Goal: Information Seeking & Learning: Learn about a topic

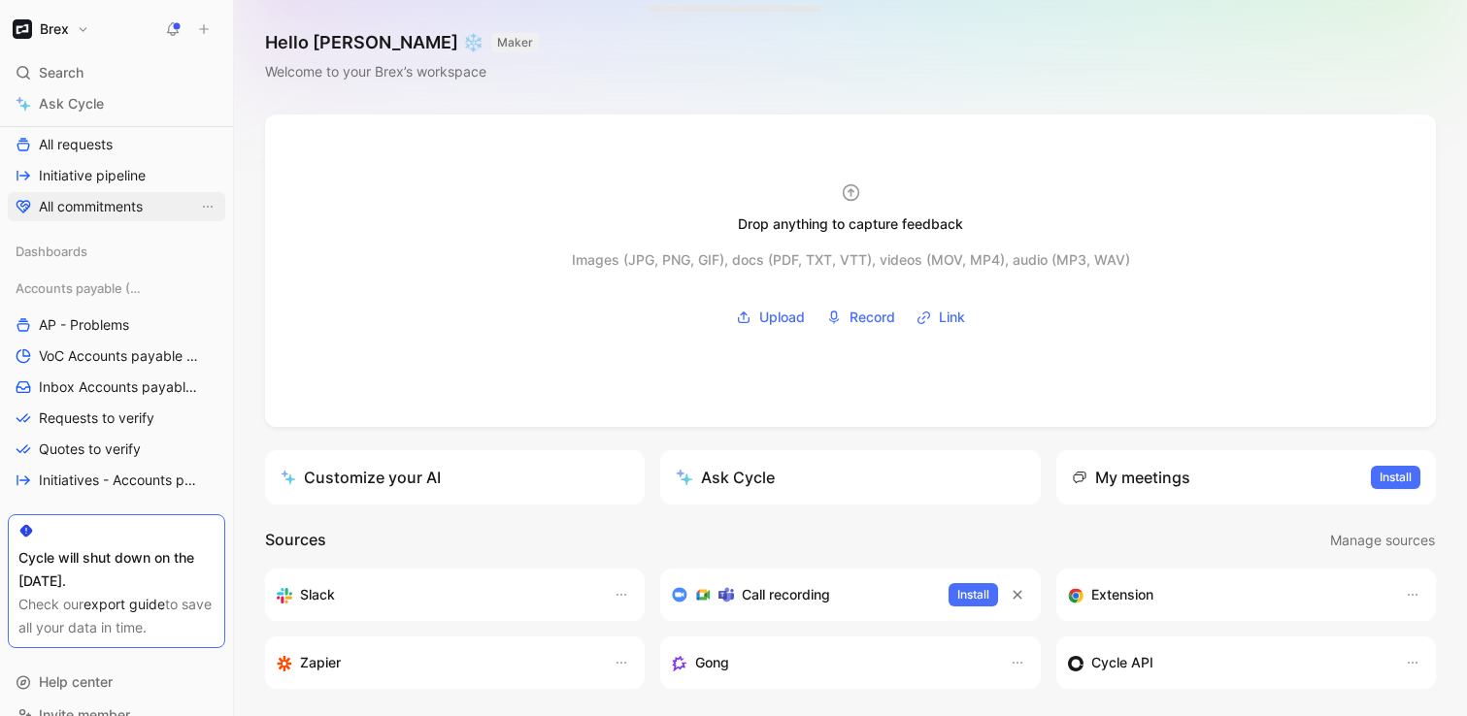
scroll to position [308, 0]
click at [80, 347] on span "VoC Accounts payable (AP)" at bounding box center [118, 354] width 159 height 19
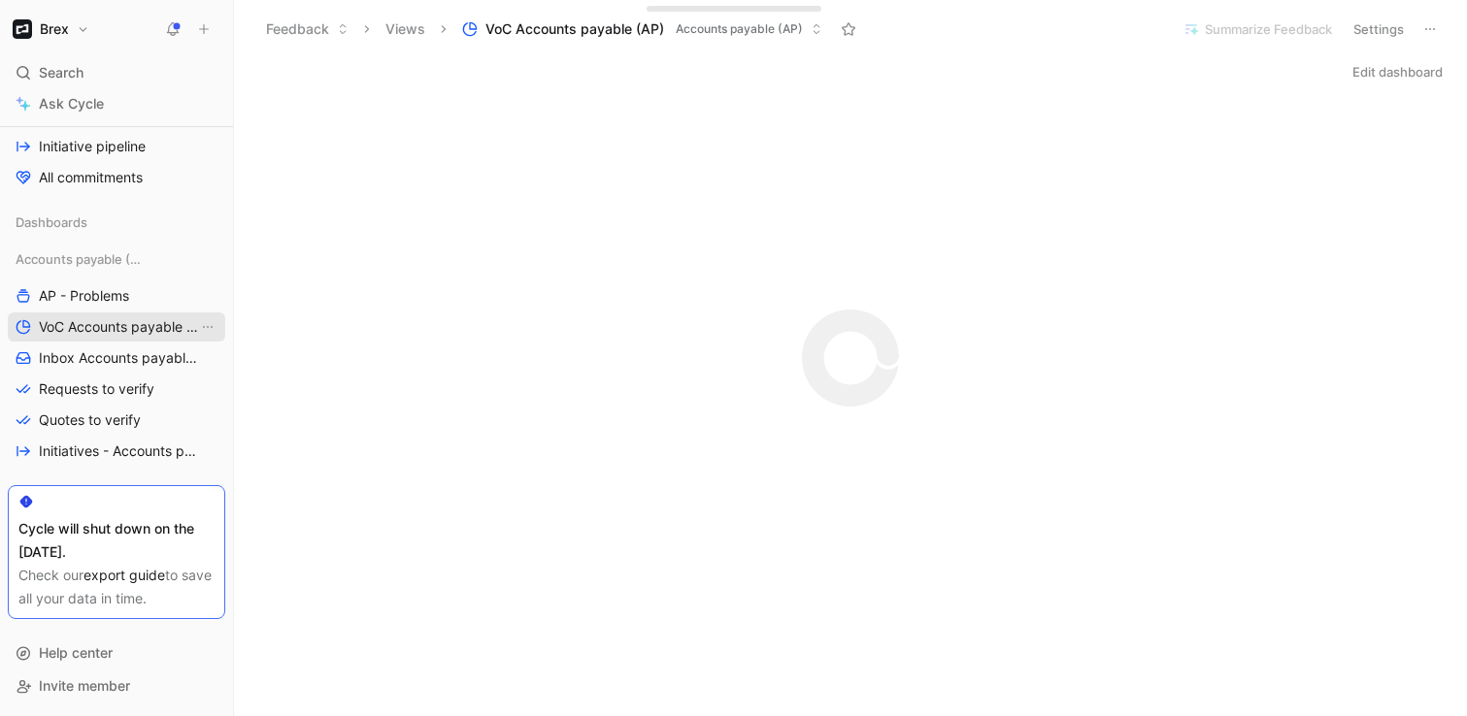
scroll to position [261, 0]
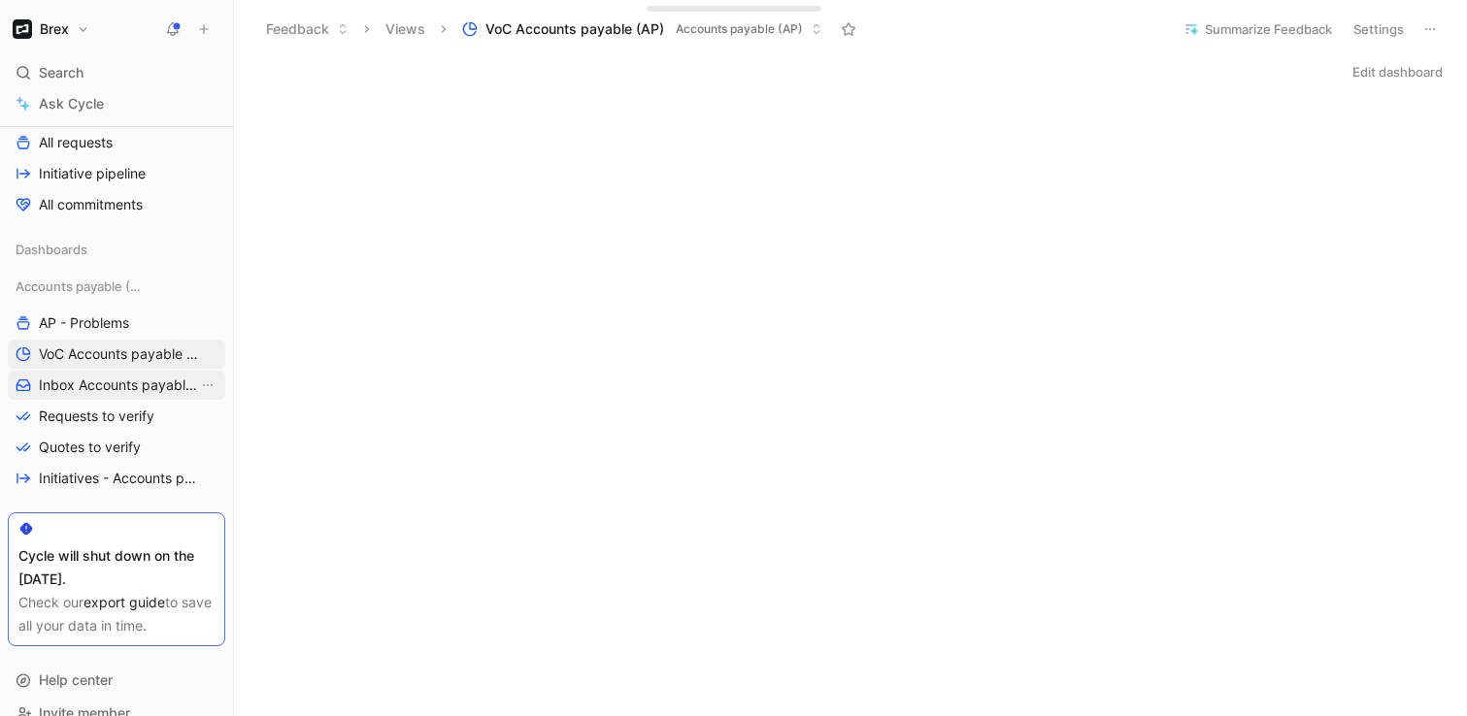
click at [137, 386] on span "Inbox Accounts payable (AP)" at bounding box center [118, 385] width 159 height 19
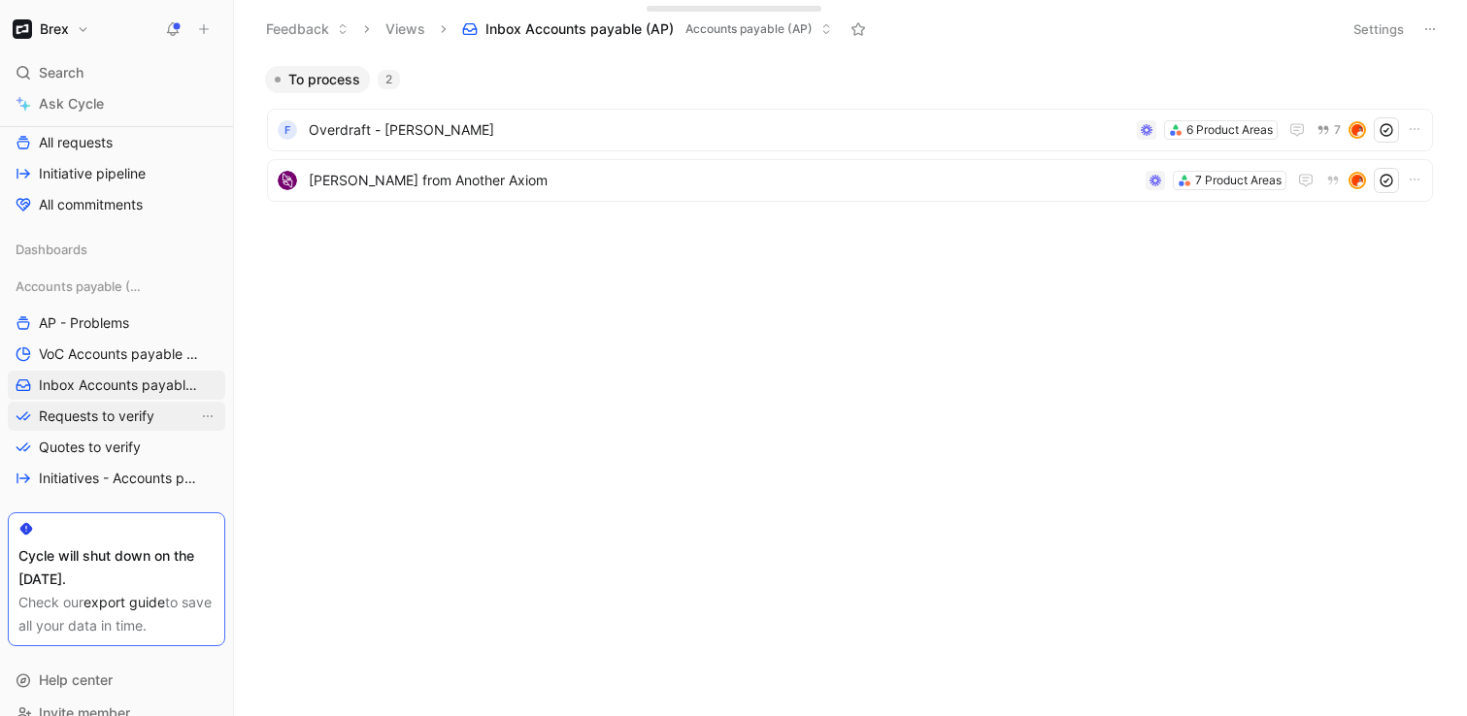
click at [130, 409] on span "Requests to verify" at bounding box center [97, 416] width 116 height 19
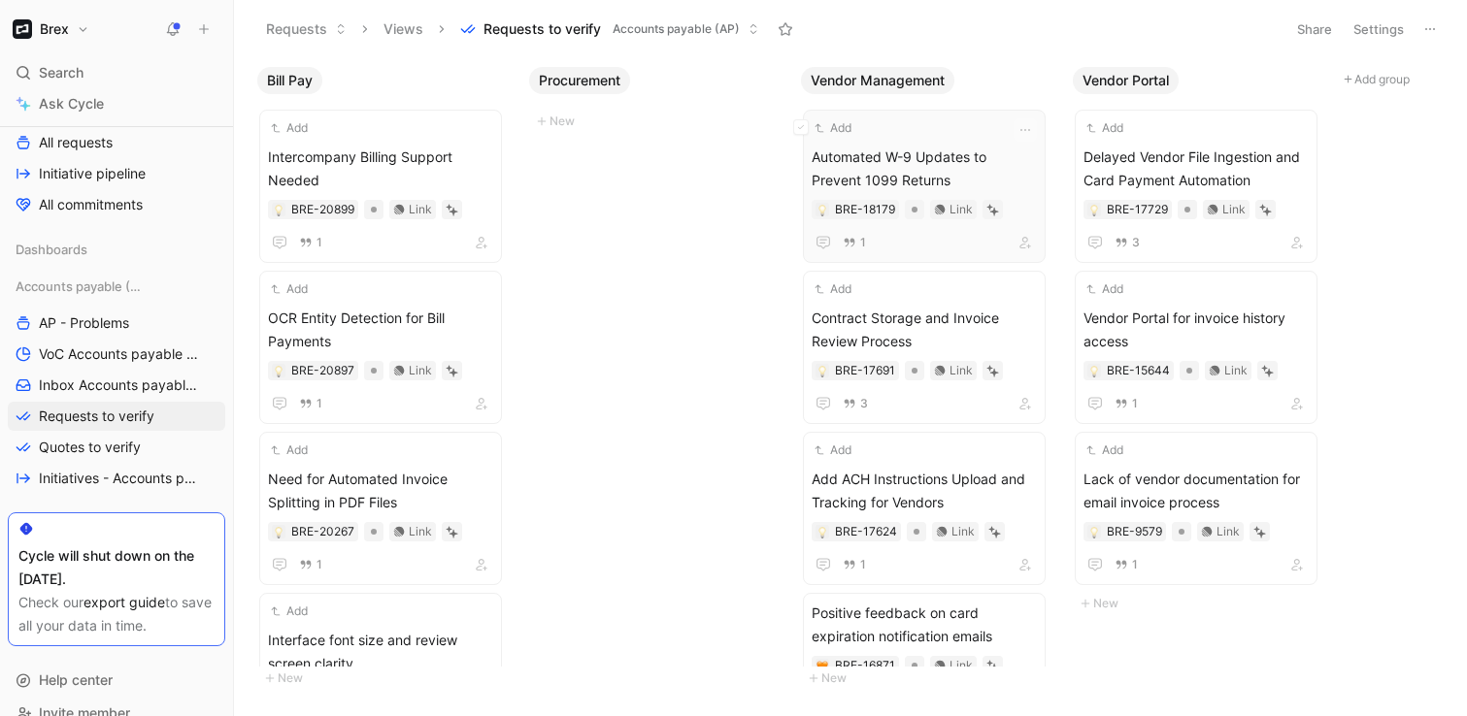
click at [877, 162] on span "Automated W-9 Updates to Prevent 1099 Returns" at bounding box center [924, 169] width 225 height 47
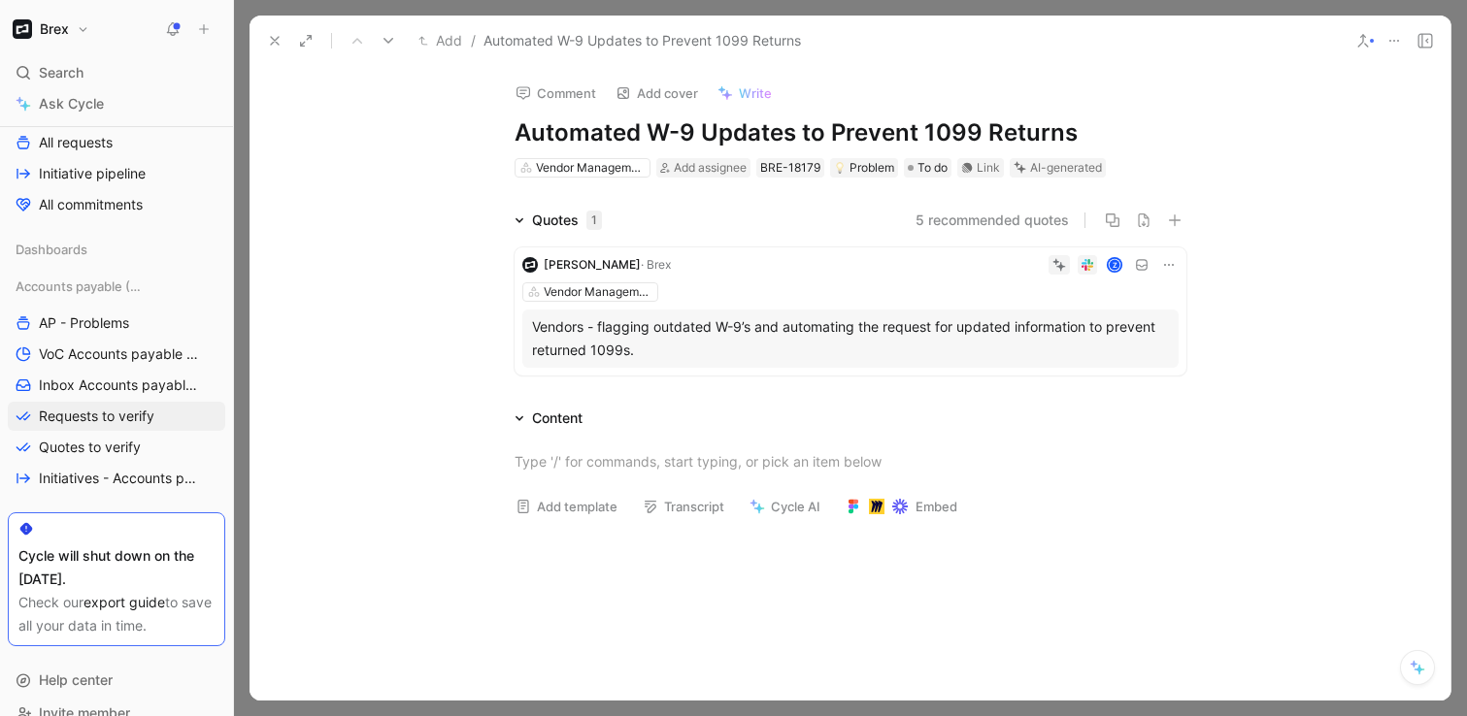
click at [746, 135] on h1 "Automated W-9 Updates to Prevent 1099 Returns" at bounding box center [850, 132] width 672 height 31
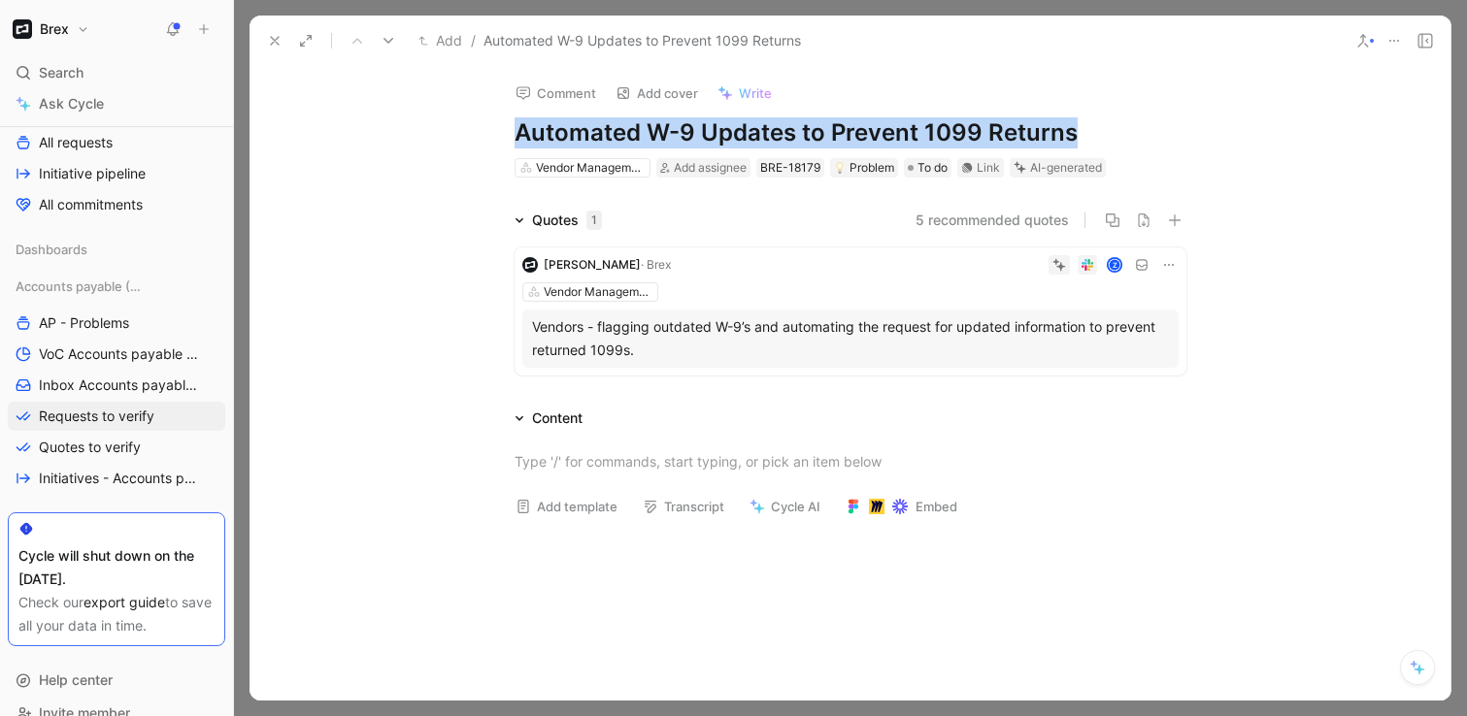
click at [746, 135] on h1 "Automated W-9 Updates to Prevent 1099 Returns" at bounding box center [850, 132] width 672 height 31
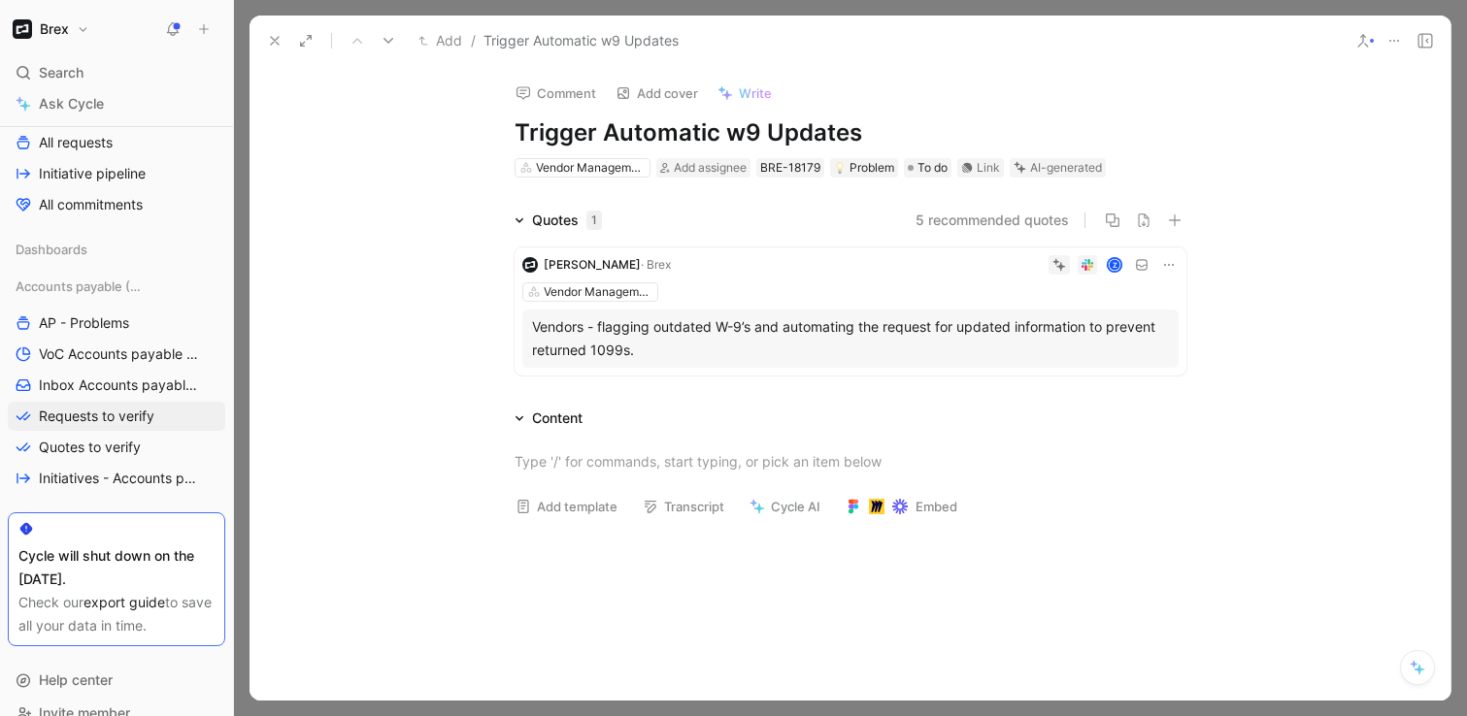
click at [1067, 177] on div "AI-generated" at bounding box center [1066, 167] width 72 height 19
click at [1044, 167] on div "AI-generated" at bounding box center [1066, 167] width 72 height 19
click at [1078, 176] on div "AI-generated" at bounding box center [1066, 167] width 72 height 19
click at [1077, 170] on div "AI-generated" at bounding box center [1066, 167] width 72 height 19
click at [1365, 315] on div "Quotes 1 5 recommended quotes [PERSON_NAME] · [PERSON_NAME] Z Vendor Management…" at bounding box center [849, 296] width 1201 height 175
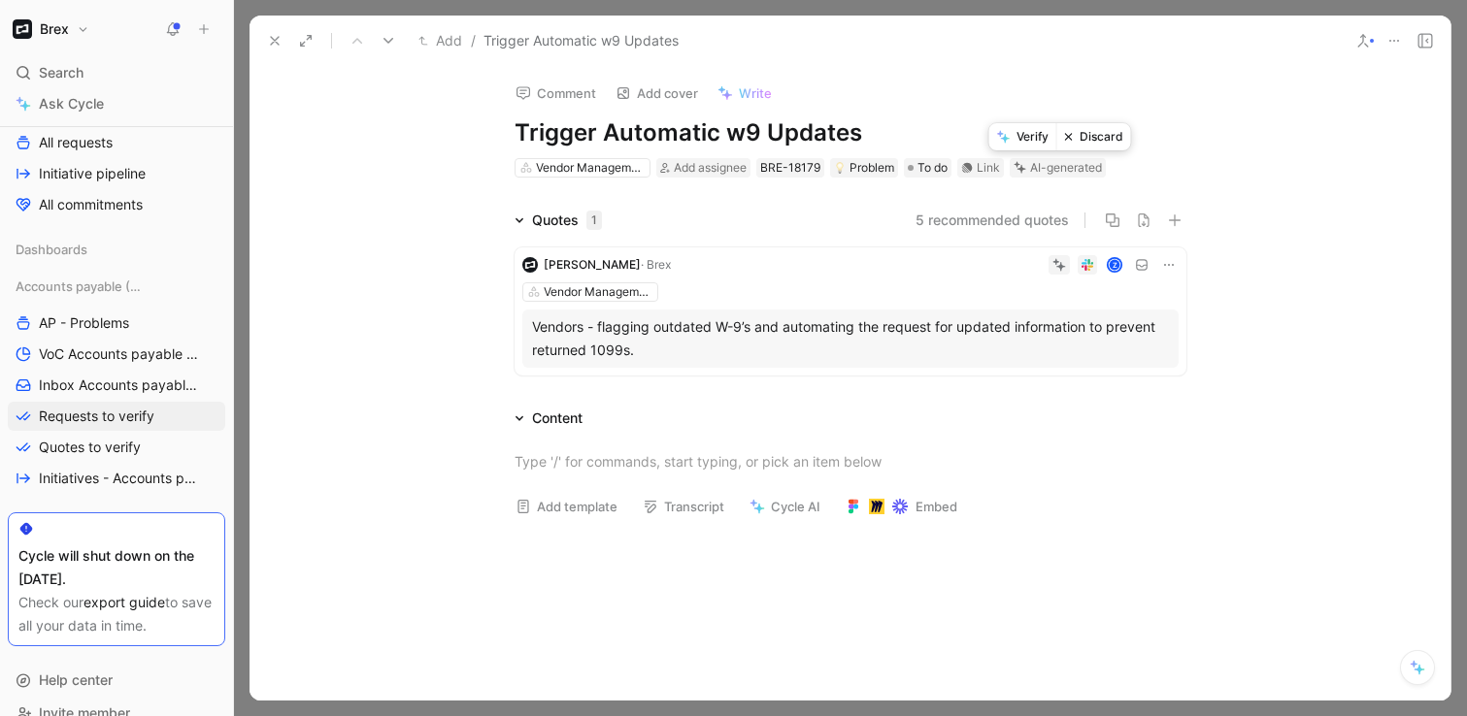
click at [1038, 143] on button "Verify" at bounding box center [1022, 136] width 67 height 27
click at [277, 38] on use at bounding box center [275, 41] width 8 height 8
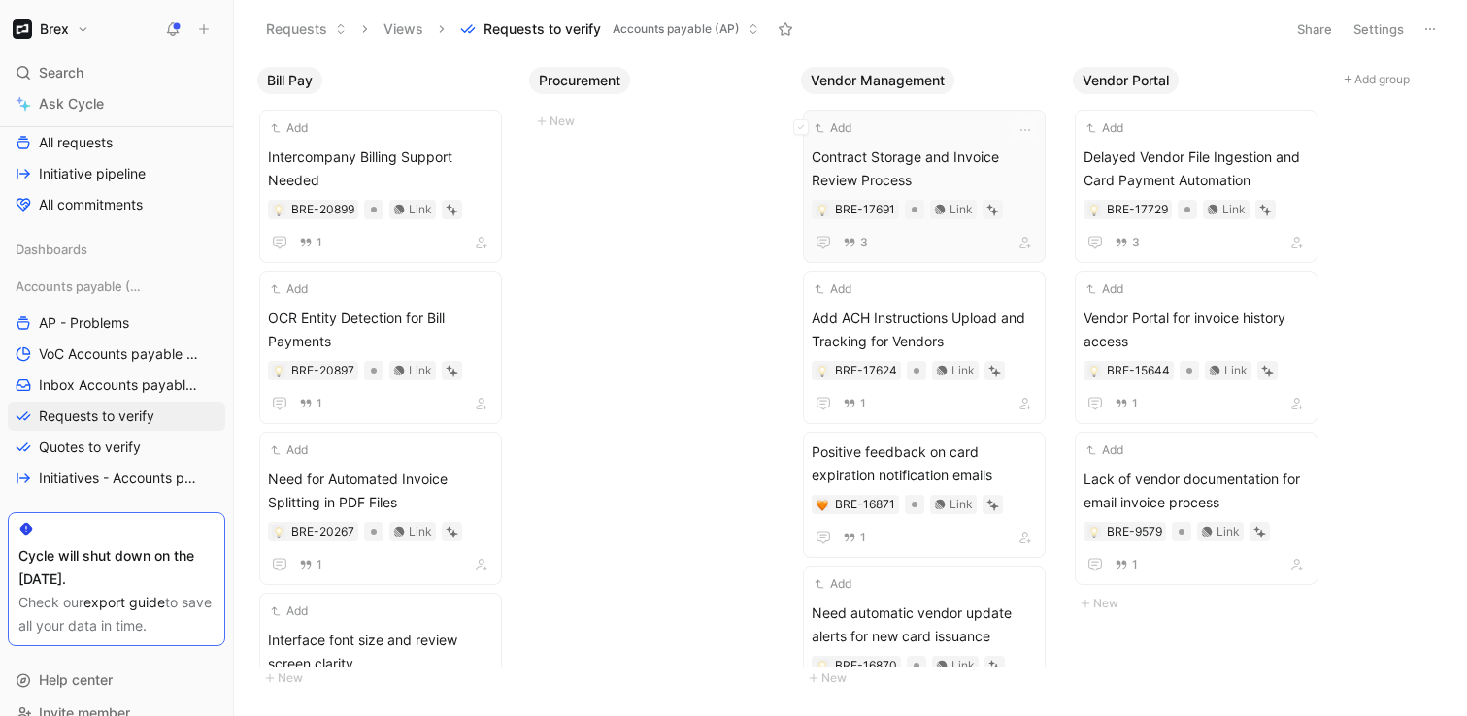
click at [897, 169] on span "Contract Storage and Invoice Review Process" at bounding box center [924, 169] width 225 height 47
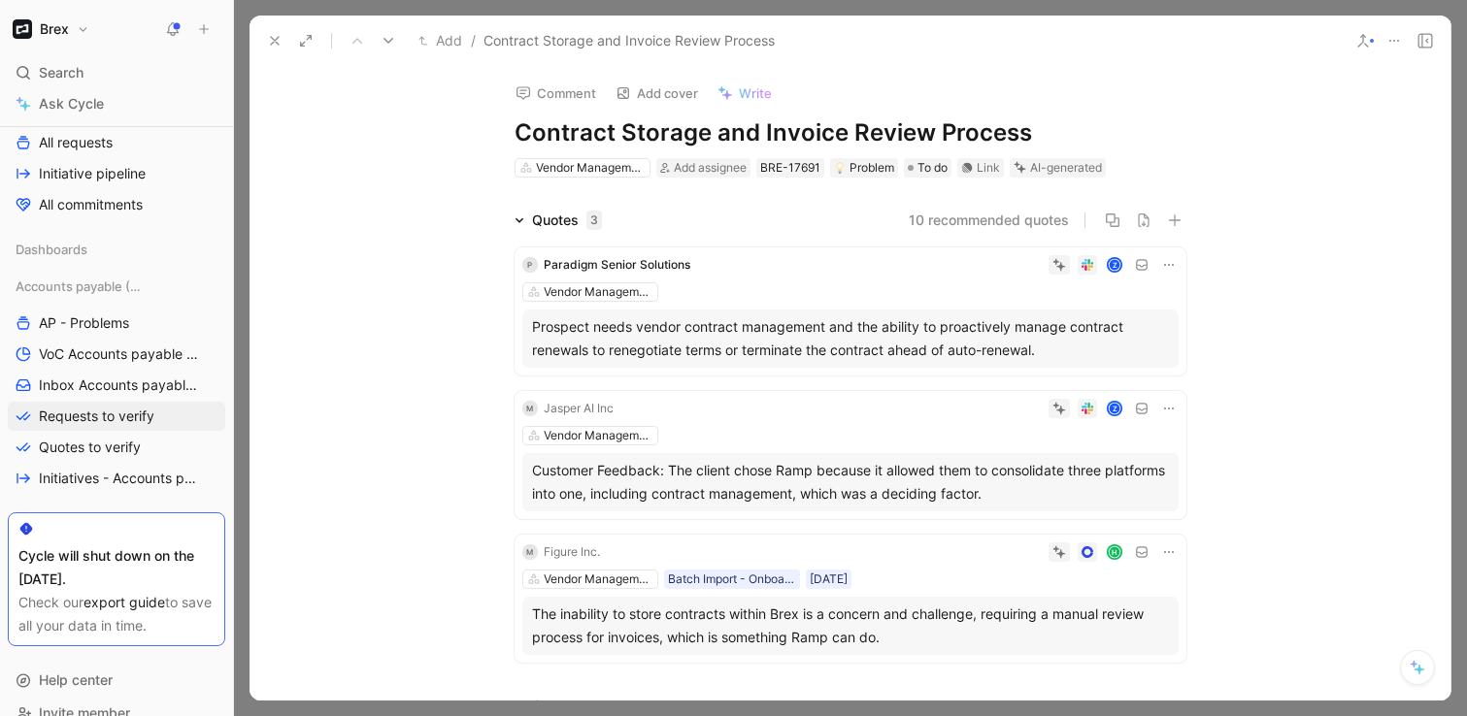
click at [260, 37] on div "Add / Contract Storage and Invoice Review Process" at bounding box center [800, 40] width 1082 height 31
click at [272, 43] on use at bounding box center [275, 41] width 8 height 8
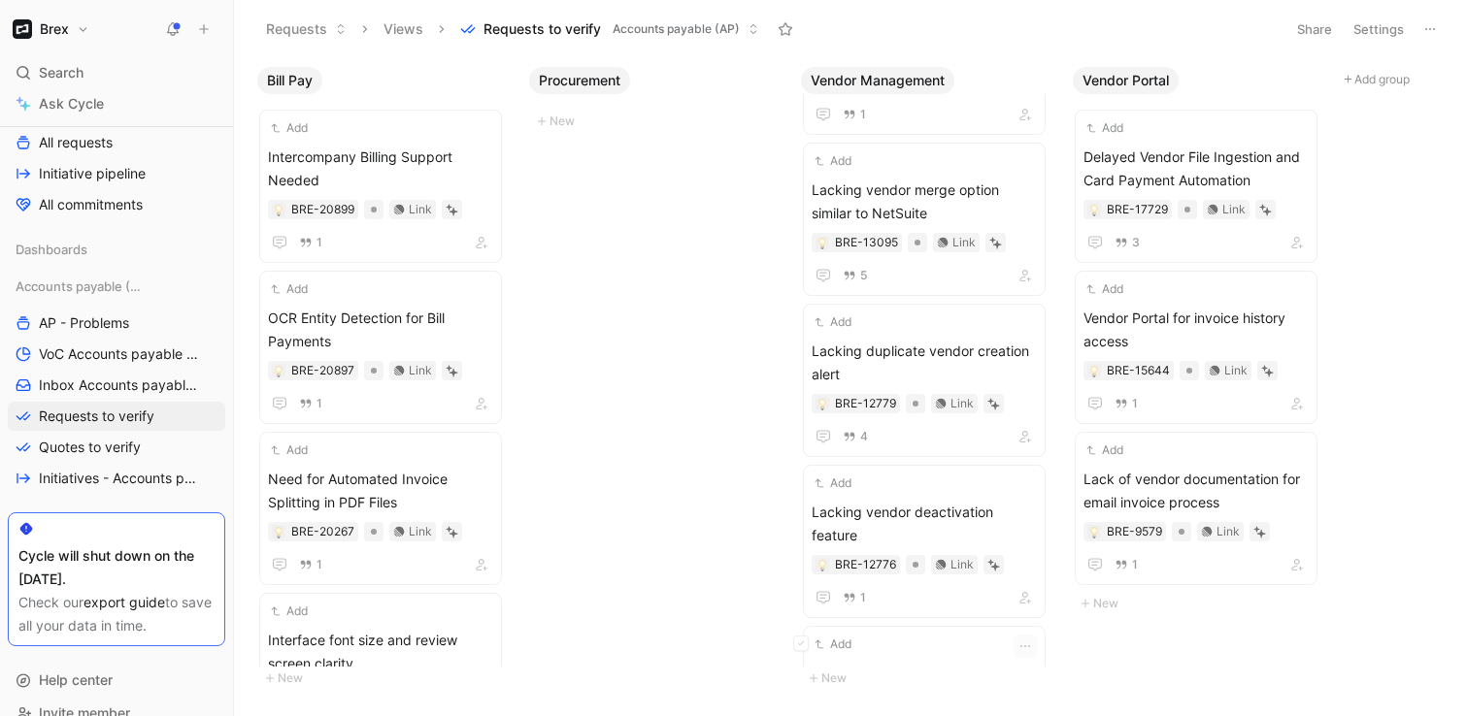
scroll to position [2232, 0]
